Goal: Task Accomplishment & Management: Manage account settings

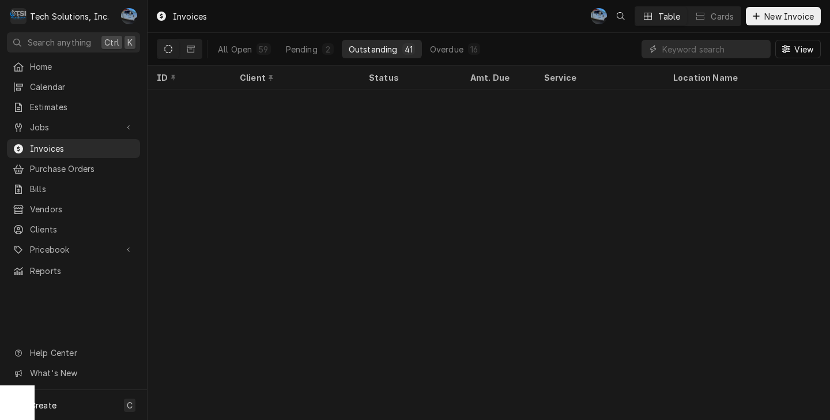
scroll to position [811, 0]
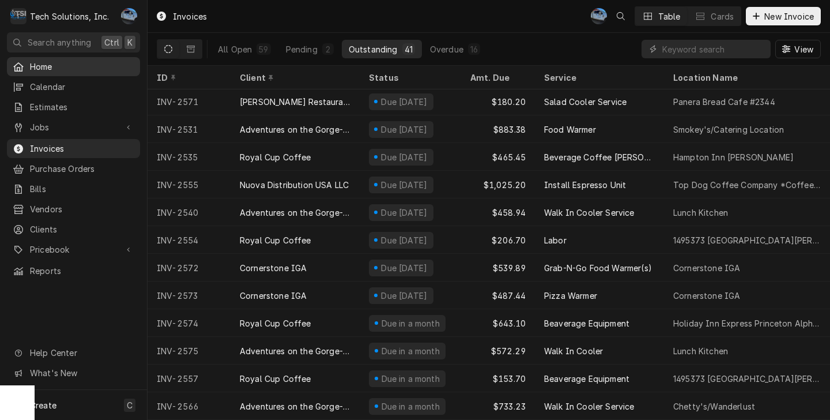
click at [78, 69] on span "Home" at bounding box center [82, 67] width 104 height 12
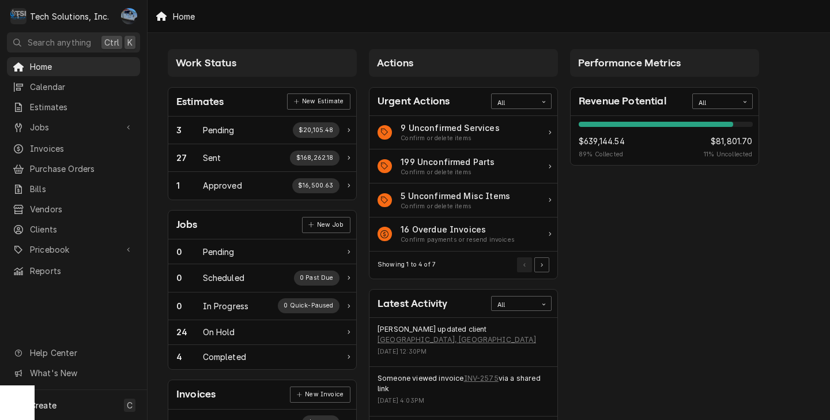
click at [65, 128] on span "Jobs" at bounding box center [73, 127] width 87 height 12
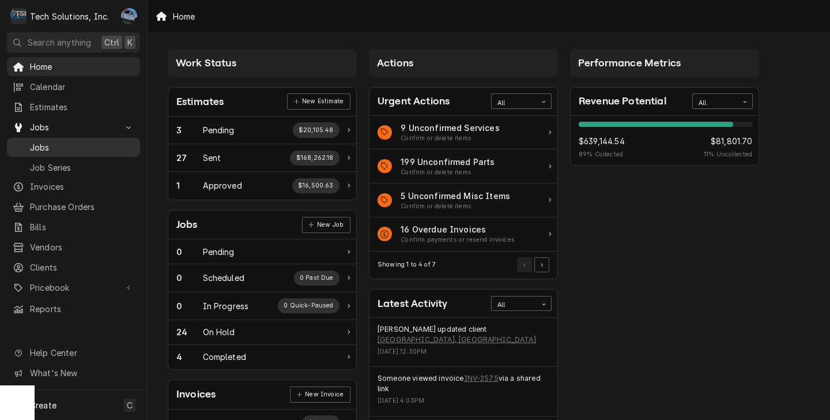
click at [68, 149] on div "Jobs" at bounding box center [73, 147] width 129 height 14
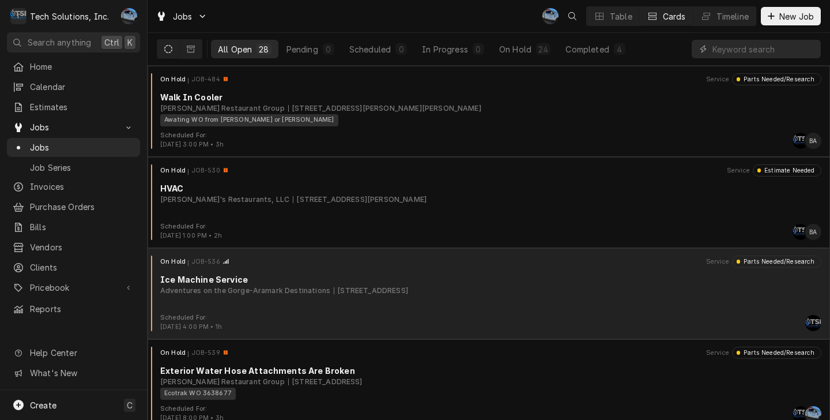
click at [223, 282] on div "Ice Machine Service" at bounding box center [491, 279] width 662 height 12
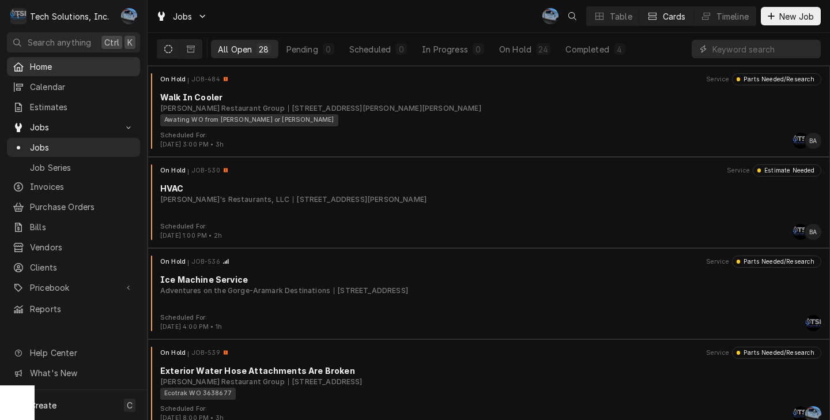
click at [46, 69] on span "Home" at bounding box center [82, 67] width 104 height 12
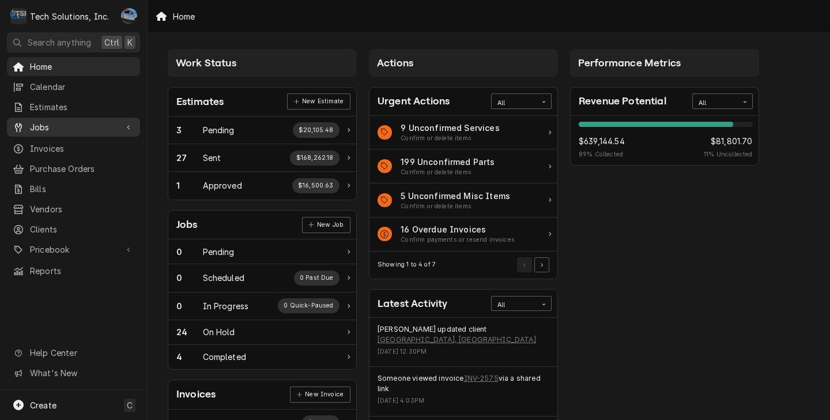
click at [59, 128] on span "Jobs" at bounding box center [73, 127] width 87 height 12
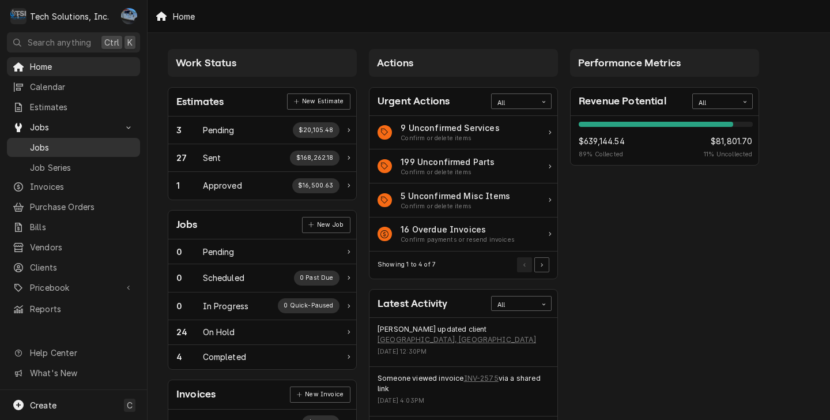
click at [70, 141] on span "Jobs" at bounding box center [82, 147] width 104 height 12
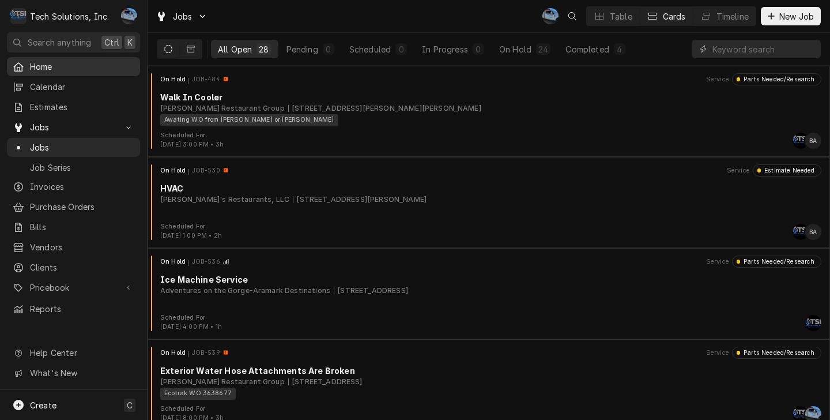
click at [42, 70] on span "Home" at bounding box center [82, 67] width 104 height 12
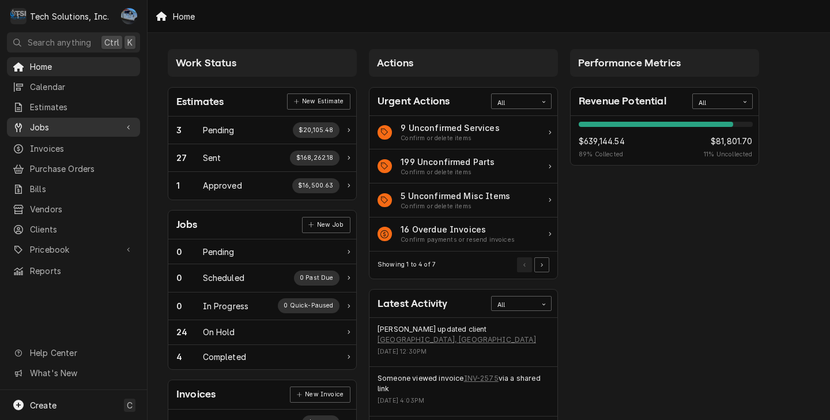
click at [59, 125] on span "Jobs" at bounding box center [73, 127] width 87 height 12
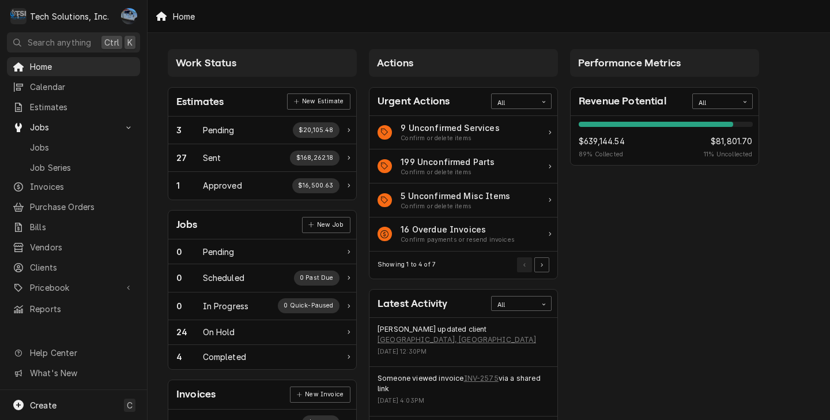
click at [78, 142] on span "Jobs" at bounding box center [82, 147] width 104 height 12
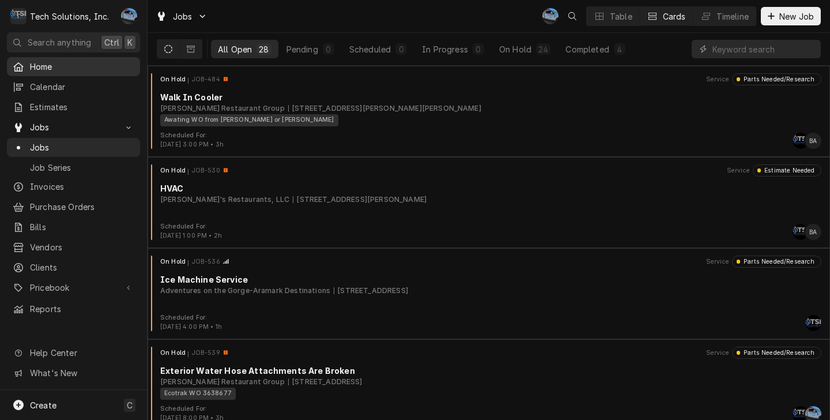
click at [32, 72] on link "Home" at bounding box center [73, 66] width 133 height 19
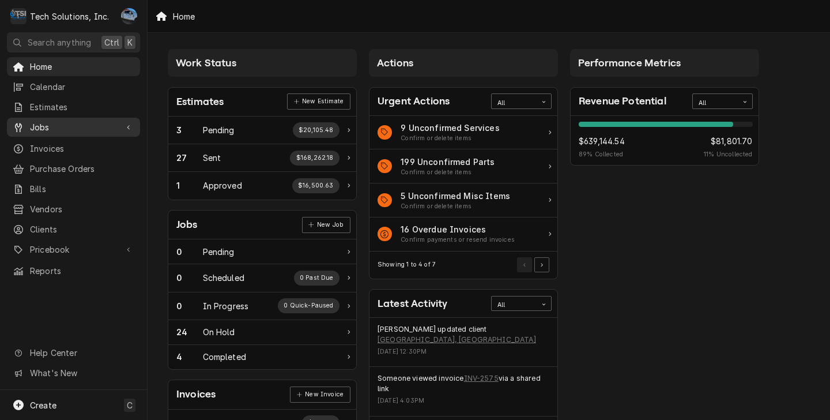
click at [70, 125] on span "Jobs" at bounding box center [73, 127] width 87 height 12
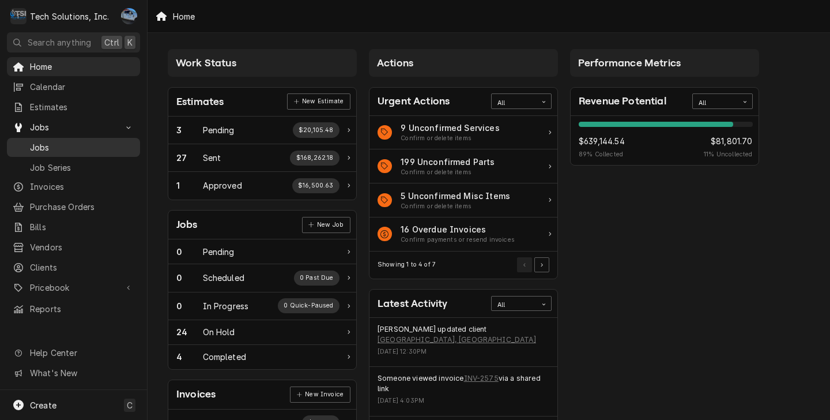
click at [72, 141] on span "Jobs" at bounding box center [82, 147] width 104 height 12
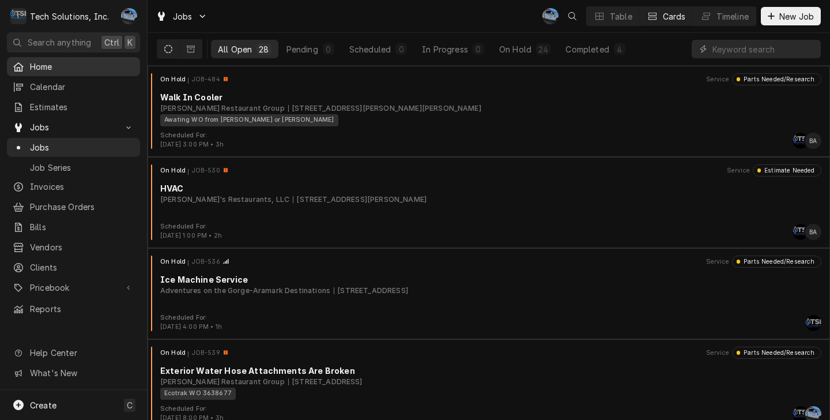
click at [47, 71] on div "Home" at bounding box center [73, 66] width 129 height 14
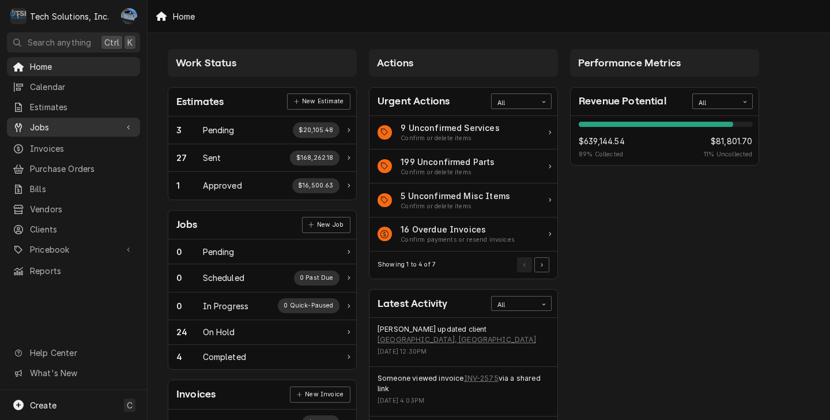
click at [64, 122] on span "Jobs" at bounding box center [73, 127] width 87 height 12
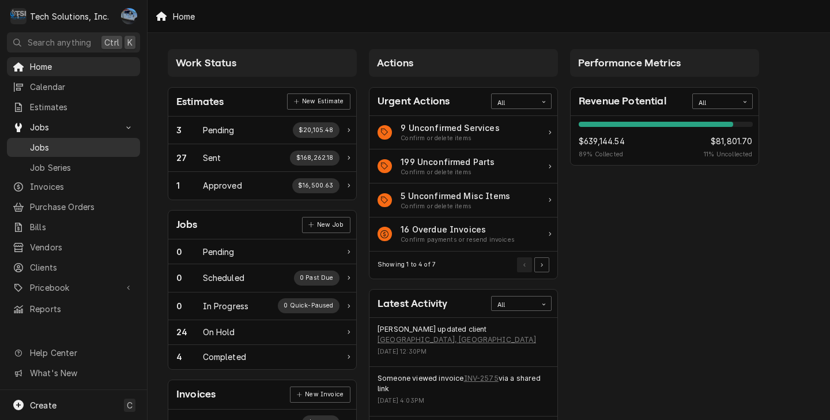
click at [61, 141] on span "Jobs" at bounding box center [82, 147] width 104 height 12
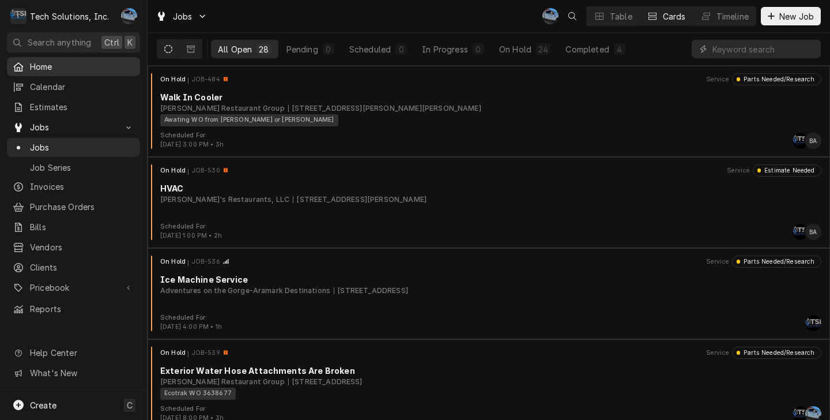
click at [113, 73] on link "Home" at bounding box center [73, 66] width 133 height 19
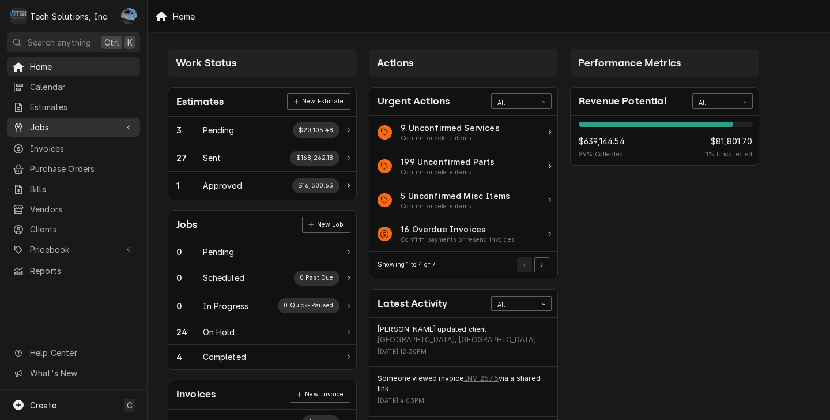
click at [112, 129] on div "Jobs" at bounding box center [73, 127] width 129 height 14
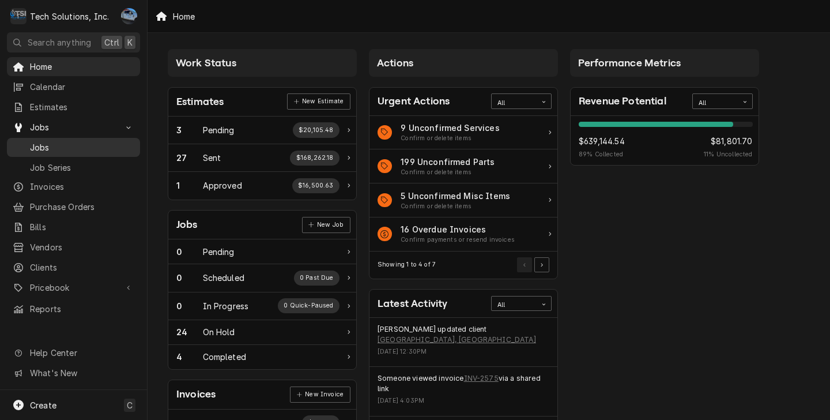
click at [99, 149] on div "Jobs" at bounding box center [73, 147] width 129 height 14
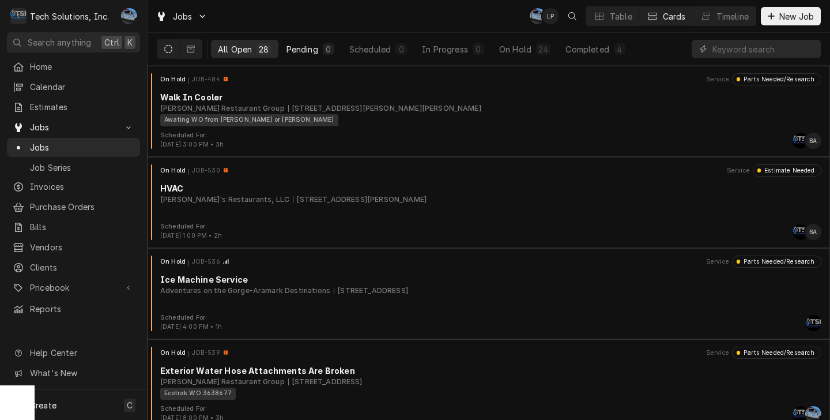
click at [328, 49] on div "0" at bounding box center [328, 49] width 7 height 12
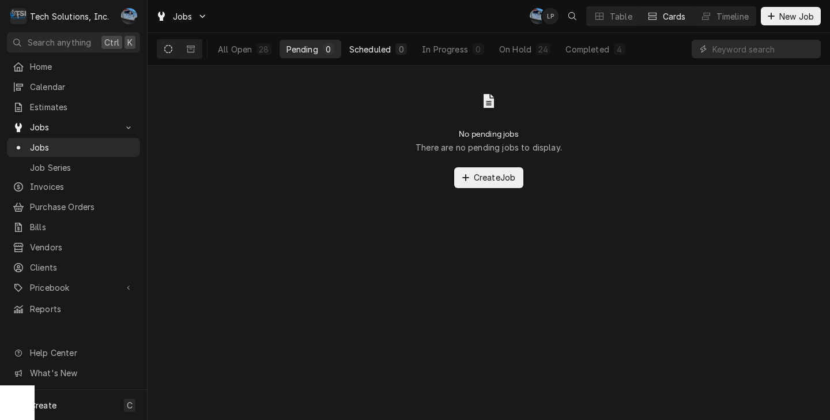
click at [397, 52] on div "0" at bounding box center [402, 49] width 12 height 12
click at [245, 57] on button "All Open 28" at bounding box center [244, 49] width 67 height 18
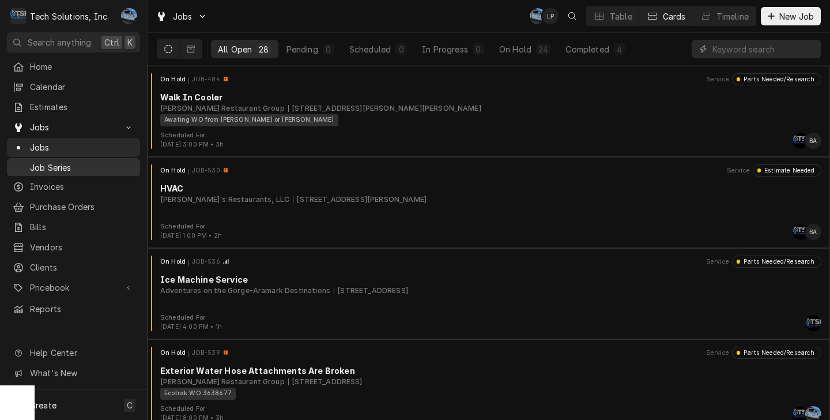
click at [58, 161] on span "Job Series" at bounding box center [82, 167] width 104 height 12
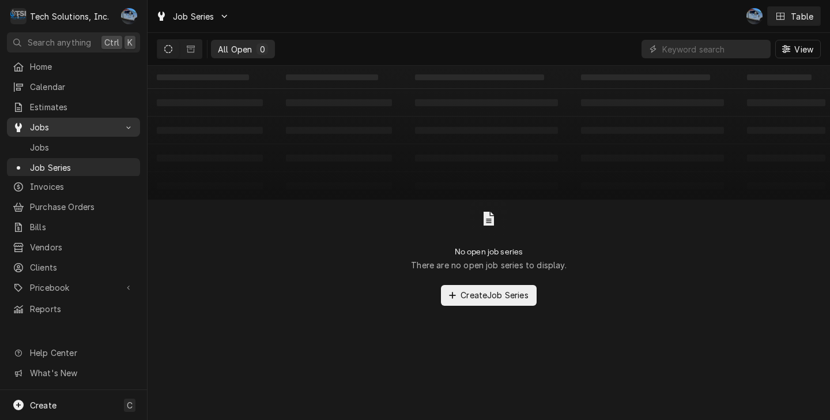
drag, startPoint x: 38, startPoint y: 142, endPoint x: 40, endPoint y: 132, distance: 10.1
click at [39, 141] on span "Jobs" at bounding box center [82, 147] width 104 height 12
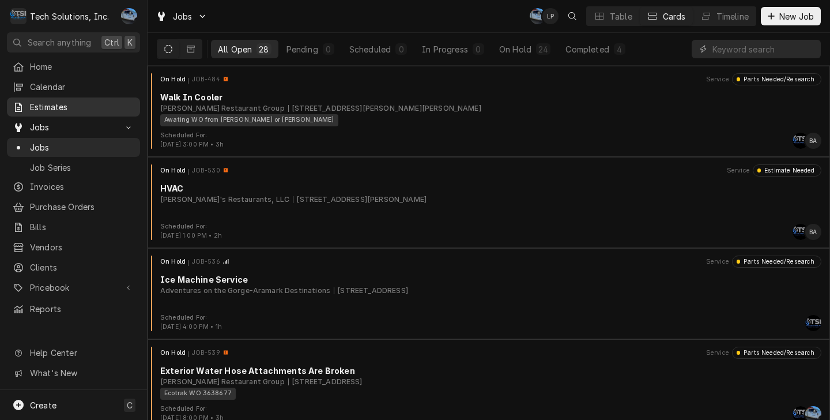
click at [67, 101] on span "Estimates" at bounding box center [82, 107] width 104 height 12
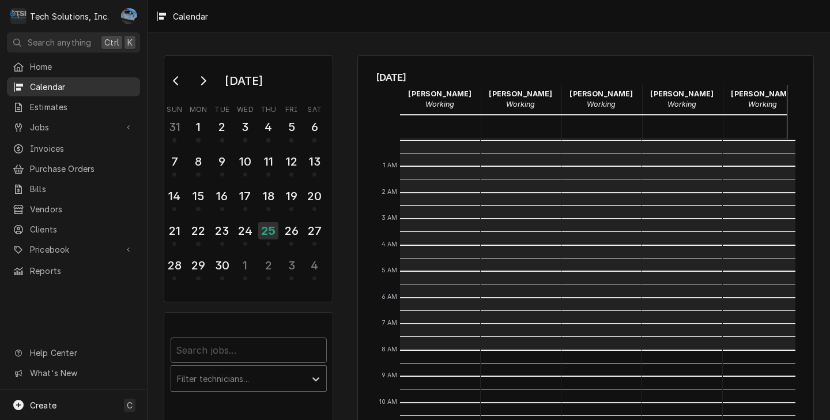
scroll to position [210, 0]
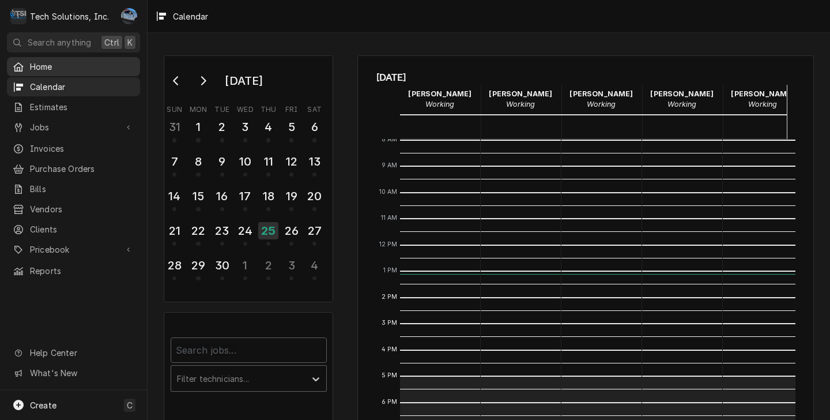
click at [44, 69] on span "Home" at bounding box center [82, 67] width 104 height 12
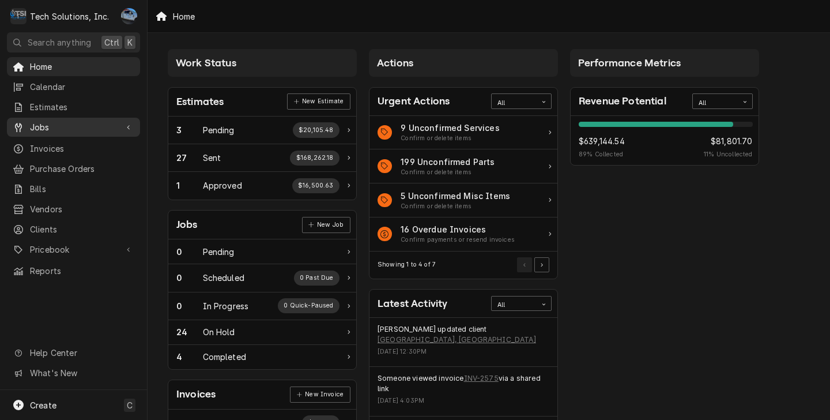
click at [127, 125] on icon "Dynamic Content Wrapper" at bounding box center [128, 128] width 3 height 6
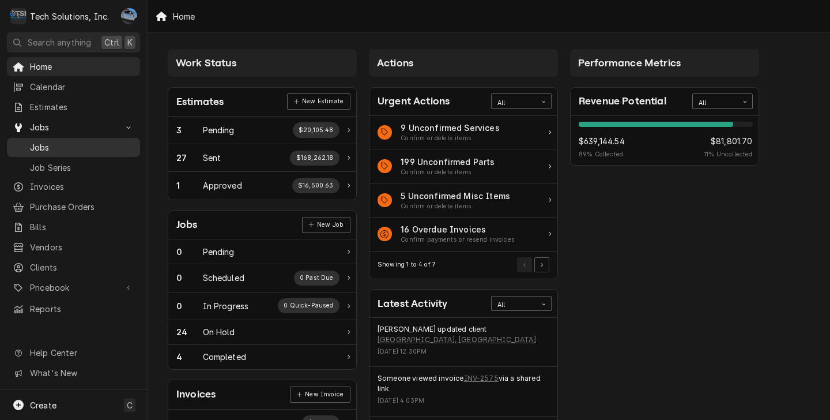
click at [98, 141] on span "Jobs" at bounding box center [82, 147] width 104 height 12
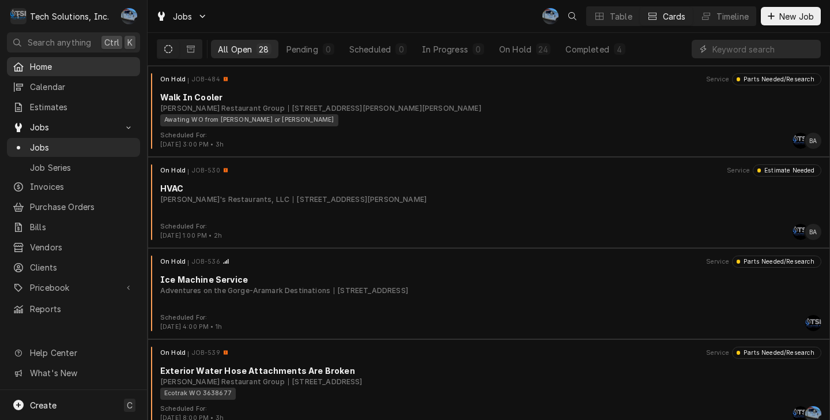
click at [48, 70] on div "Home" at bounding box center [73, 66] width 129 height 14
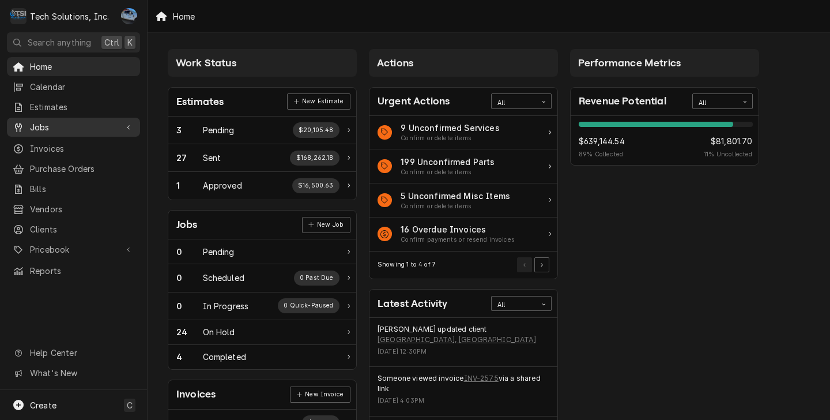
click at [74, 123] on span "Jobs" at bounding box center [73, 127] width 87 height 12
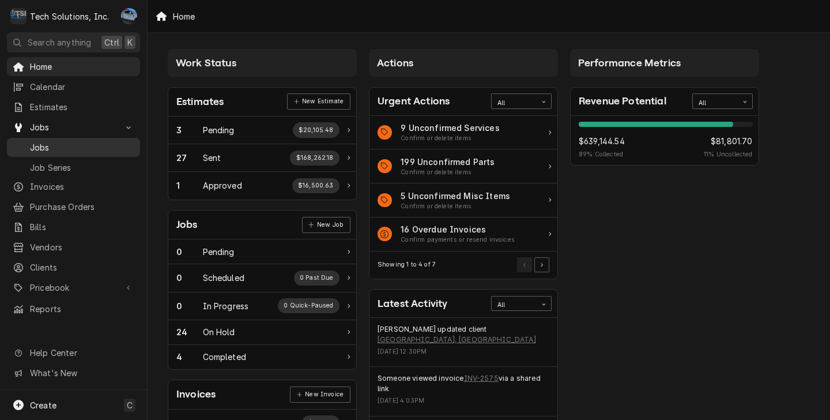
click at [66, 143] on span "Jobs" at bounding box center [82, 147] width 104 height 12
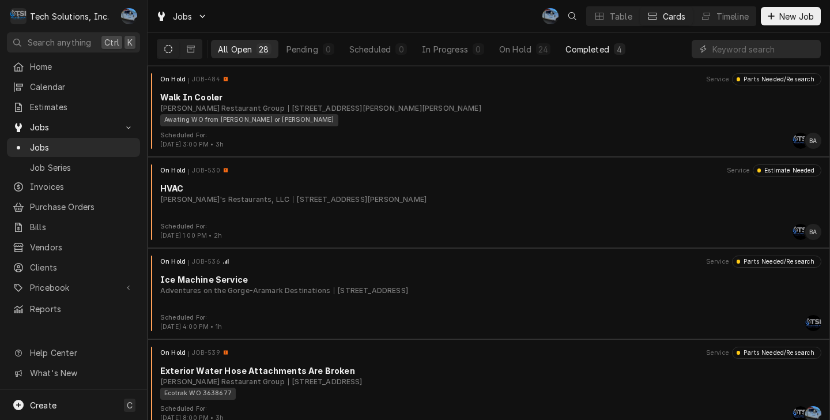
click at [608, 54] on button "Completed 4" at bounding box center [595, 49] width 73 height 18
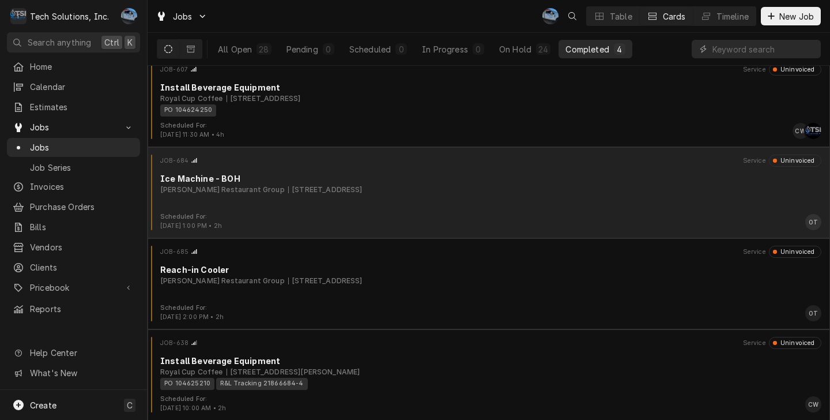
scroll to position [10, 0]
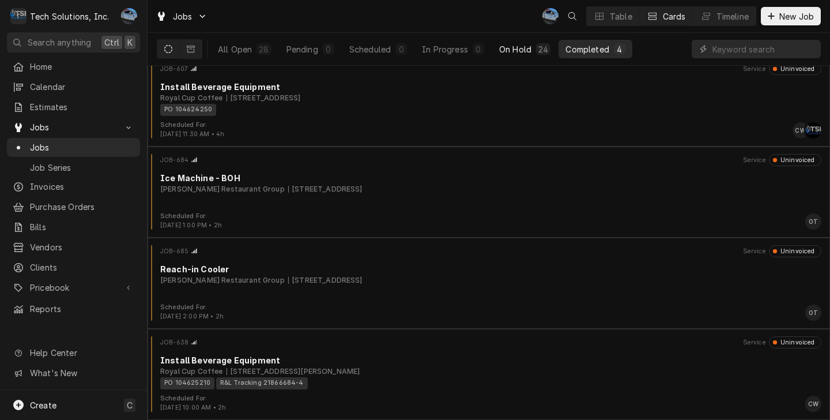
click at [499, 51] on div "On Hold" at bounding box center [515, 49] width 32 height 12
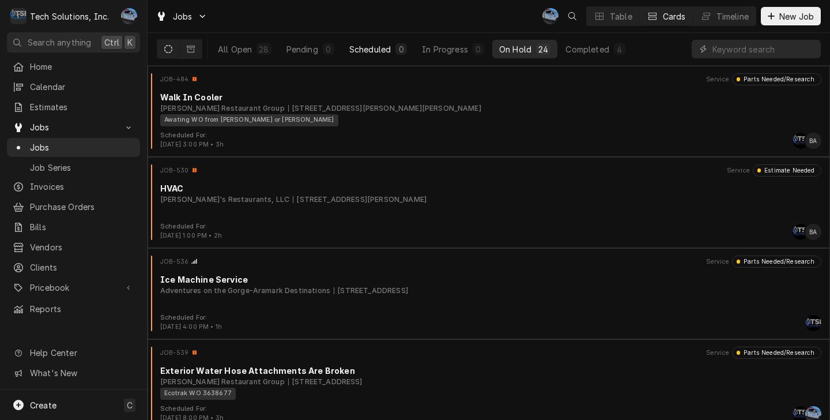
click at [387, 52] on div "Scheduled" at bounding box center [370, 49] width 42 height 12
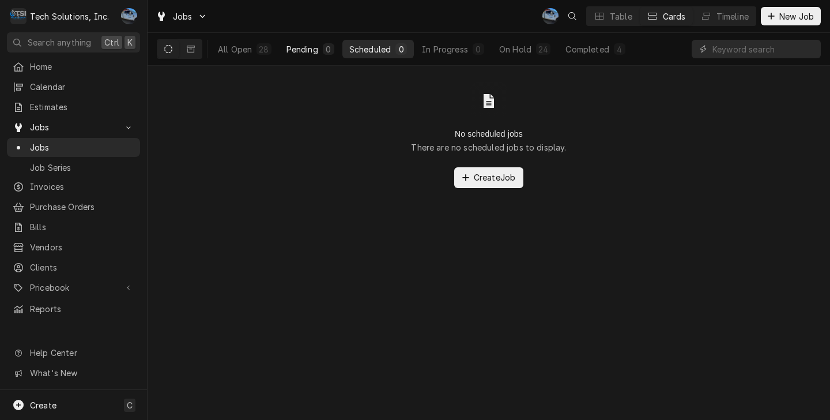
click at [308, 51] on div "Pending" at bounding box center [303, 49] width 32 height 12
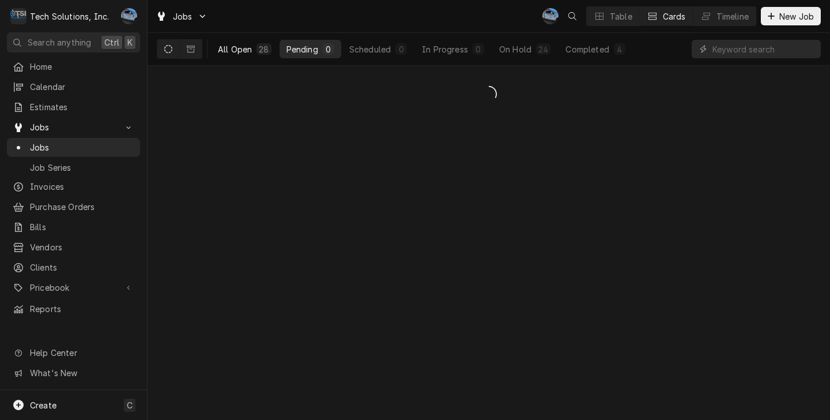
click at [228, 49] on div "All Open" at bounding box center [235, 49] width 34 height 12
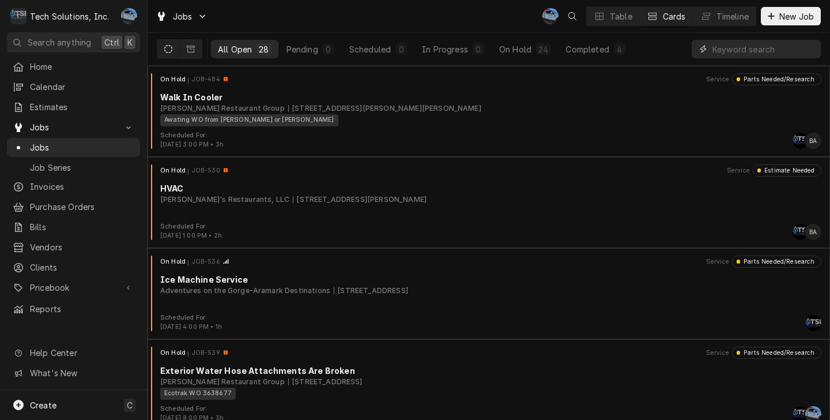
click at [730, 46] on input "Dynamic Content Wrapper" at bounding box center [764, 49] width 103 height 18
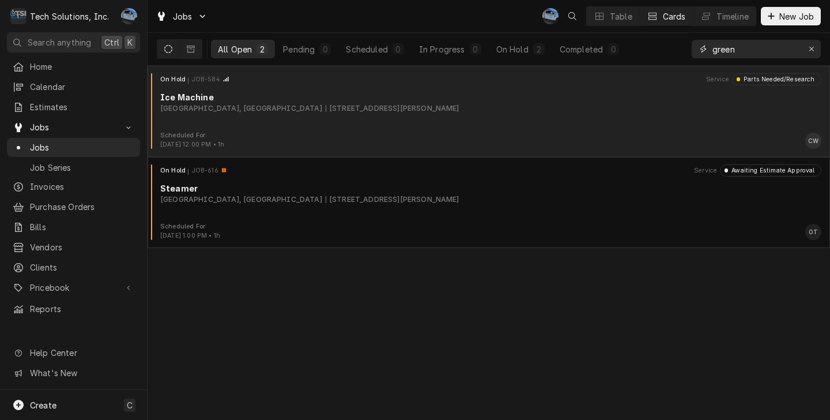
type input "green"
click at [343, 115] on div "On Hold JOB-584 Service Parts Needed/Research Ice Machine [GEOGRAPHIC_DATA], Ro…" at bounding box center [489, 102] width 674 height 58
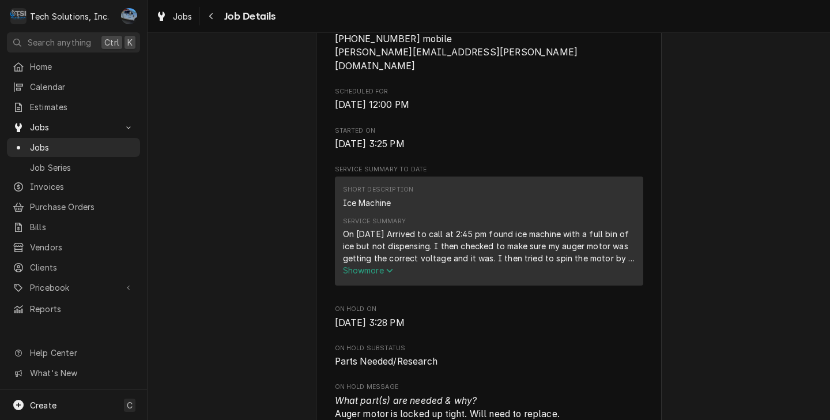
scroll to position [634, 0]
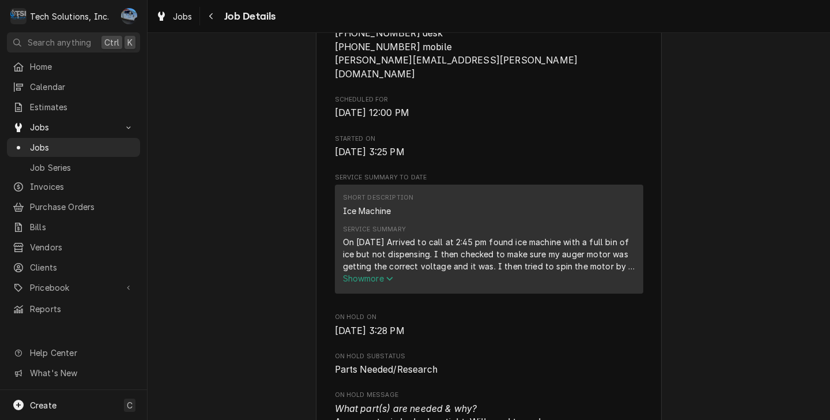
click at [357, 273] on span "Show more" at bounding box center [368, 278] width 51 height 10
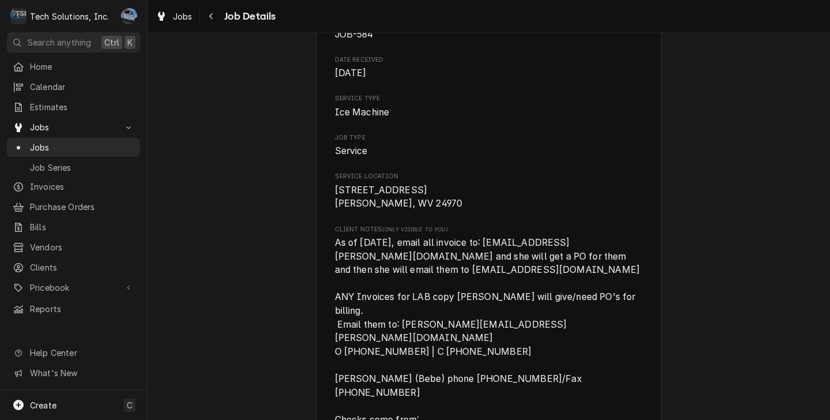
scroll to position [87, 0]
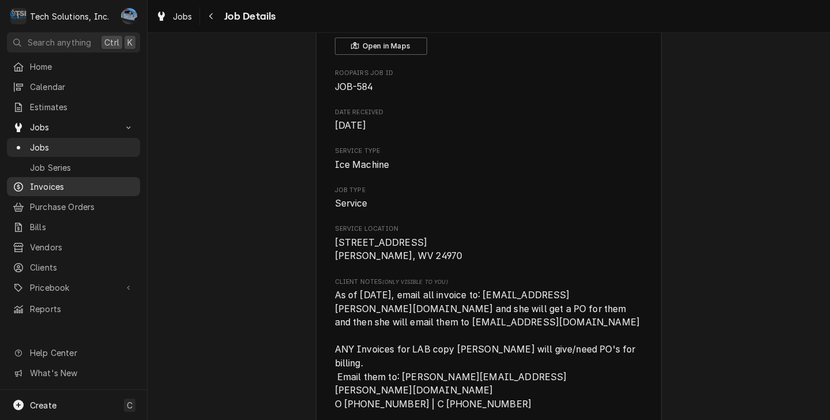
click at [53, 181] on span "Invoices" at bounding box center [82, 187] width 104 height 12
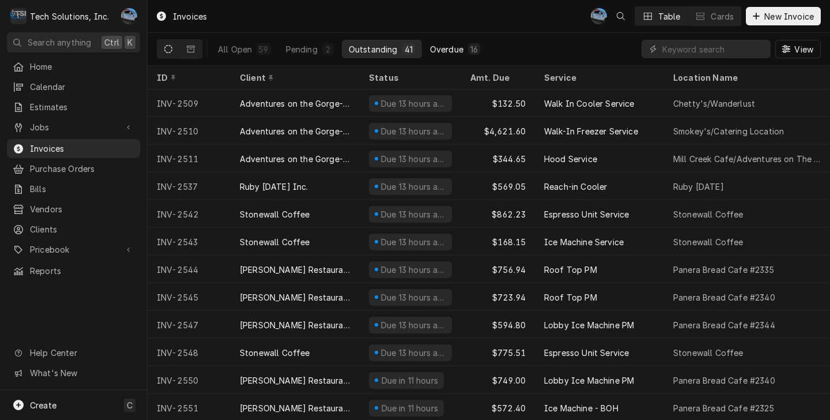
click at [454, 52] on div "Overdue" at bounding box center [446, 49] width 33 height 12
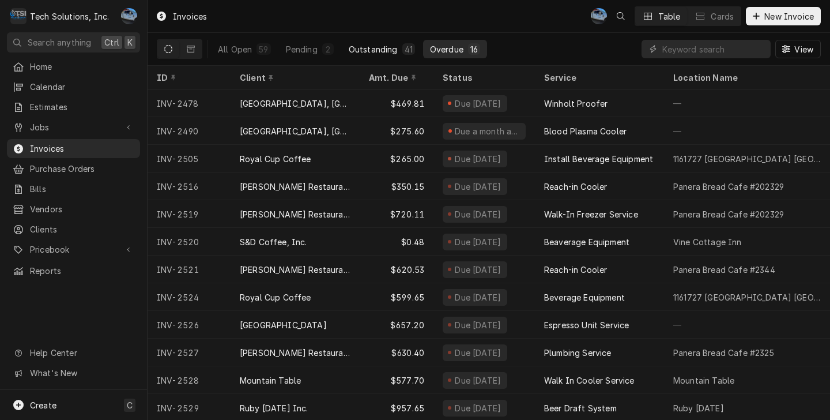
drag, startPoint x: 364, startPoint y: 42, endPoint x: 404, endPoint y: 45, distance: 40.5
click at [364, 42] on button "Outstanding 41" at bounding box center [382, 49] width 80 height 18
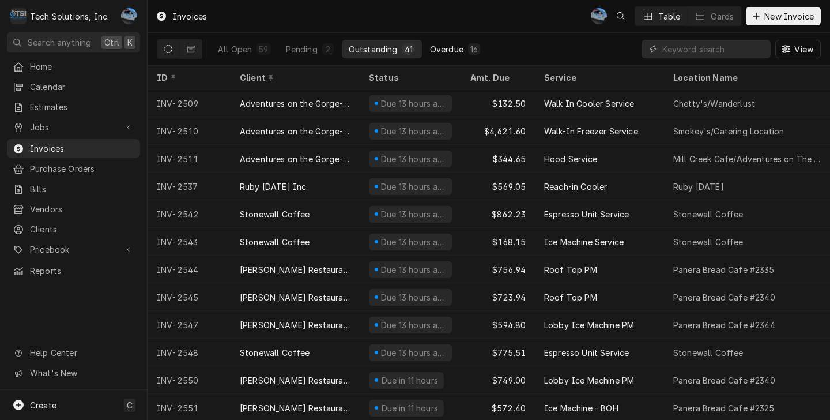
click at [453, 48] on div "Overdue" at bounding box center [446, 49] width 33 height 12
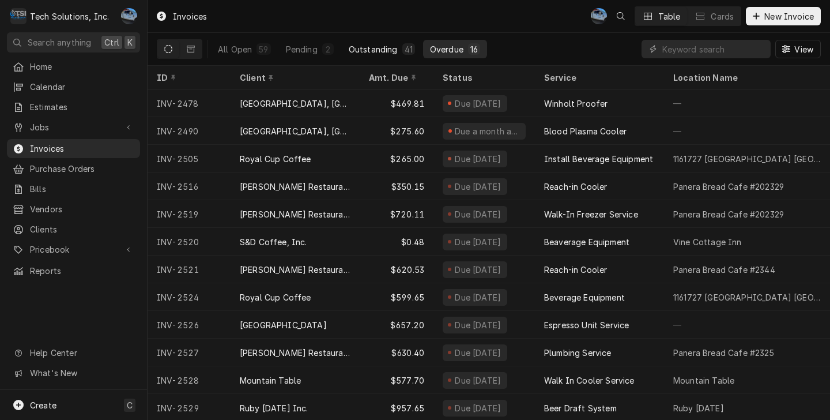
click at [373, 54] on div "Outstanding" at bounding box center [373, 49] width 49 height 12
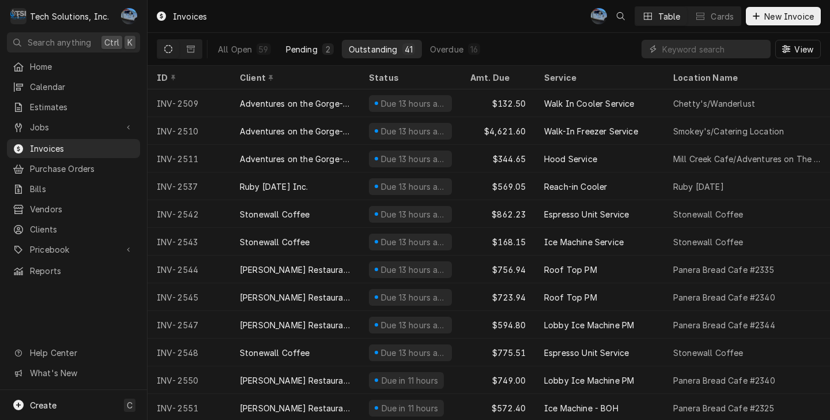
click at [306, 51] on div "Pending" at bounding box center [302, 49] width 32 height 12
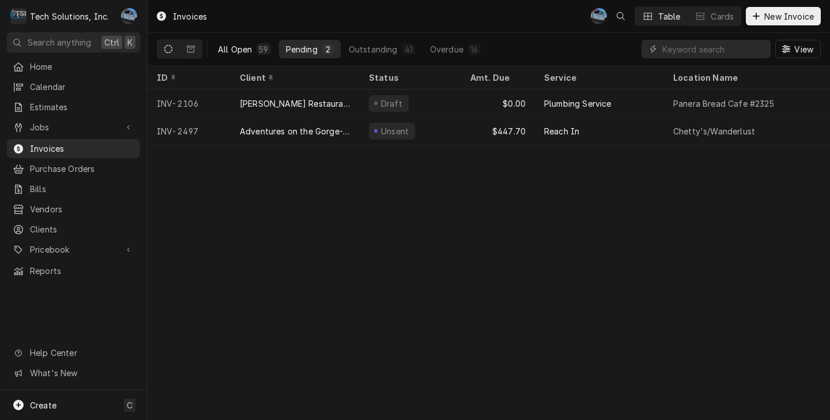
click at [246, 50] on div "All Open" at bounding box center [235, 49] width 34 height 12
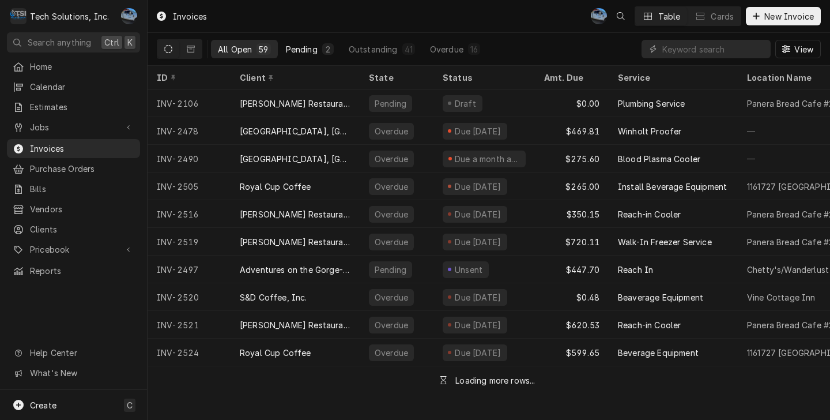
click at [314, 48] on div "Pending" at bounding box center [302, 49] width 32 height 12
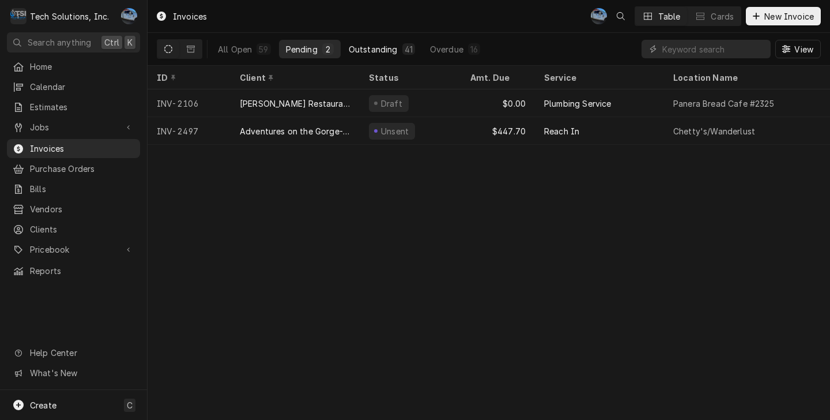
drag, startPoint x: 367, startPoint y: 47, endPoint x: 411, endPoint y: 46, distance: 44.4
click at [371, 47] on div "Outstanding" at bounding box center [373, 49] width 49 height 12
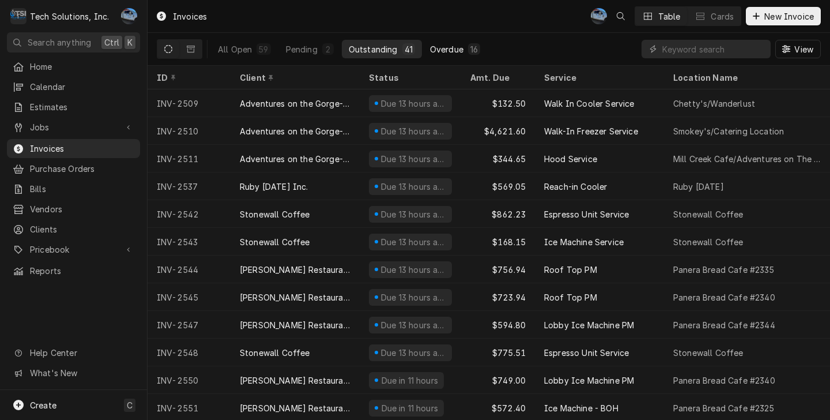
click at [438, 44] on div "Overdue" at bounding box center [446, 49] width 33 height 12
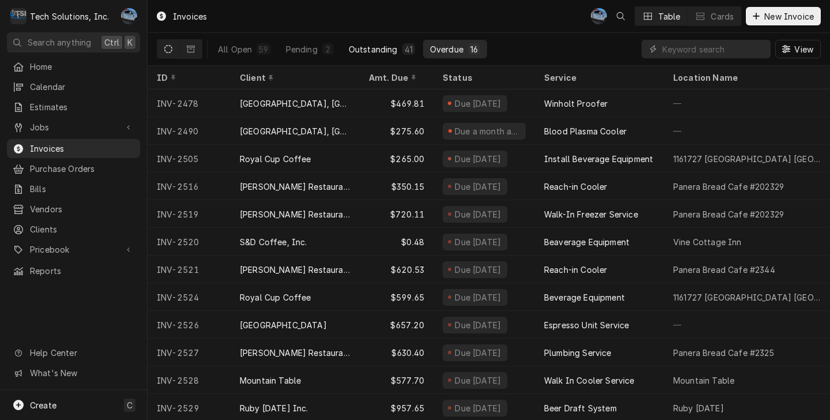
click at [379, 50] on div "Outstanding" at bounding box center [373, 49] width 49 height 12
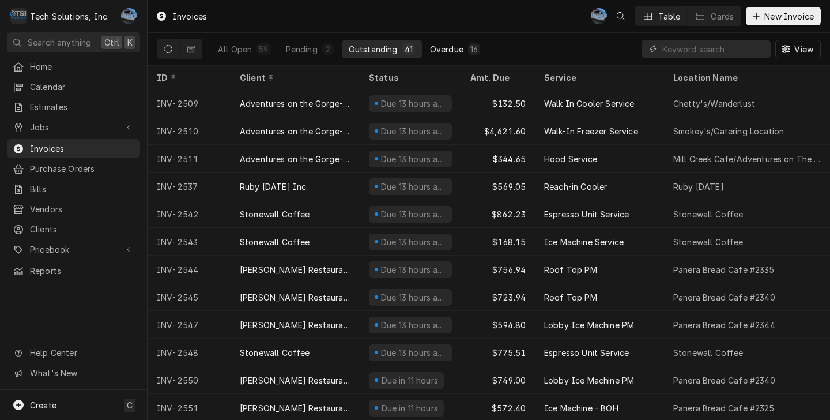
click at [427, 42] on button "Overdue 16" at bounding box center [455, 49] width 64 height 18
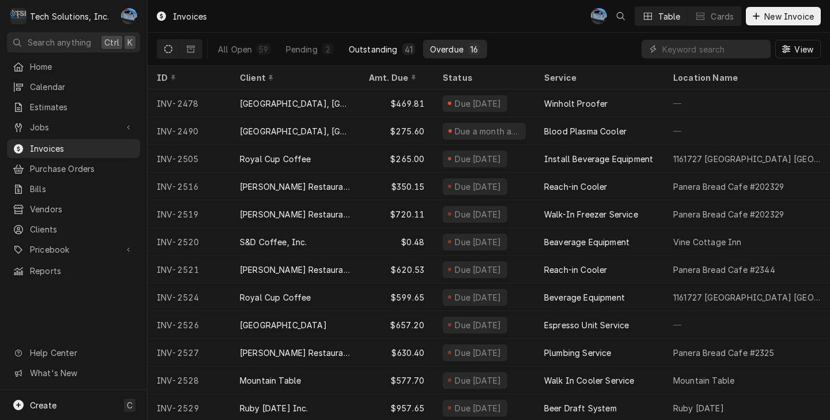
click at [384, 49] on div "Outstanding" at bounding box center [373, 49] width 49 height 12
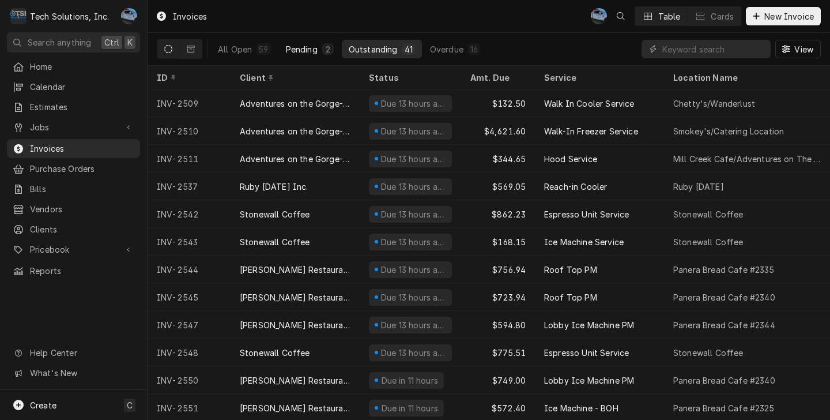
drag, startPoint x: 307, startPoint y: 52, endPoint x: 285, endPoint y: 53, distance: 22.5
click at [307, 52] on div "Pending" at bounding box center [302, 49] width 32 height 12
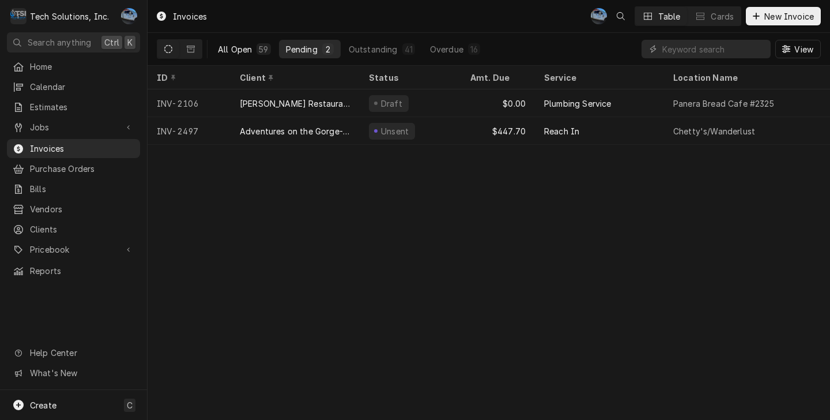
click at [240, 53] on div "All Open" at bounding box center [235, 49] width 34 height 12
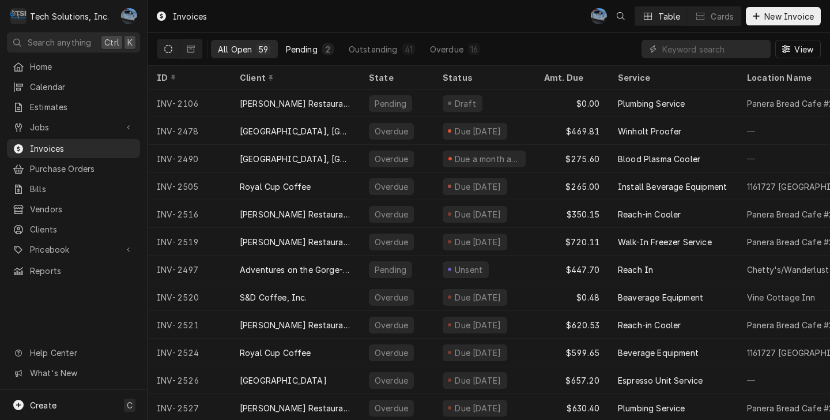
click at [301, 48] on div "Pending" at bounding box center [302, 49] width 32 height 12
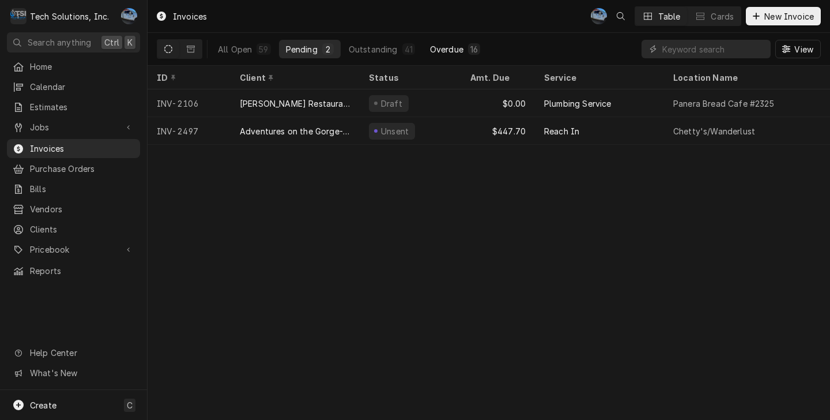
drag, startPoint x: 450, startPoint y: 45, endPoint x: 441, endPoint y: 45, distance: 9.2
click at [450, 44] on div "Overdue" at bounding box center [446, 49] width 33 height 12
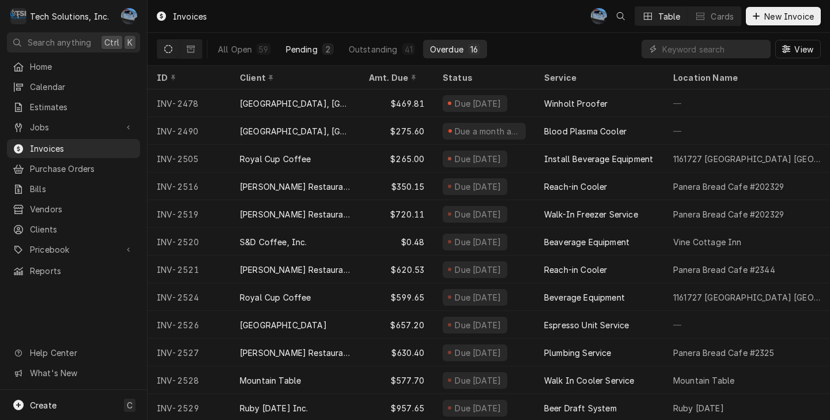
click at [301, 50] on div "Pending" at bounding box center [302, 49] width 32 height 12
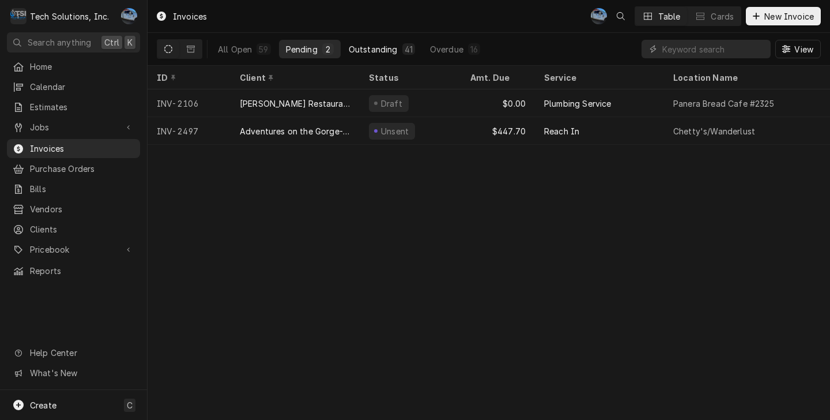
click at [357, 52] on div "Outstanding" at bounding box center [373, 49] width 49 height 12
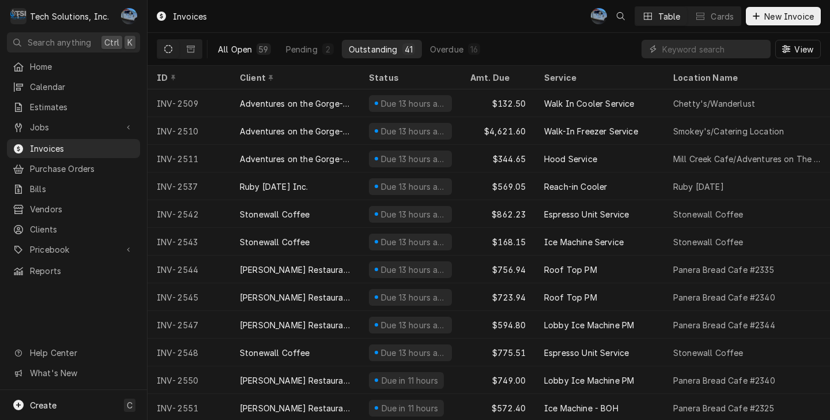
click at [265, 50] on div "59" at bounding box center [263, 49] width 9 height 12
